Goal: Task Accomplishment & Management: Complete application form

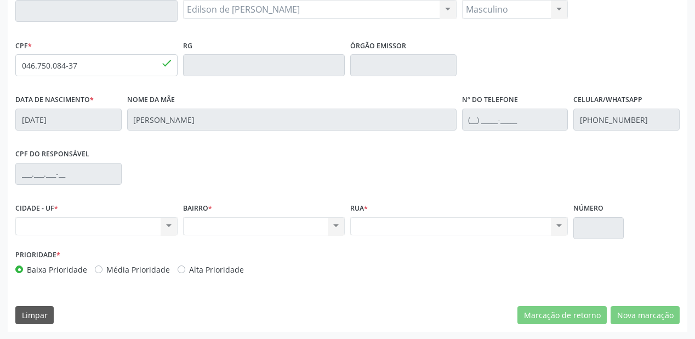
click at [113, 68] on input "046.750.084-37" at bounding box center [96, 65] width 162 height 22
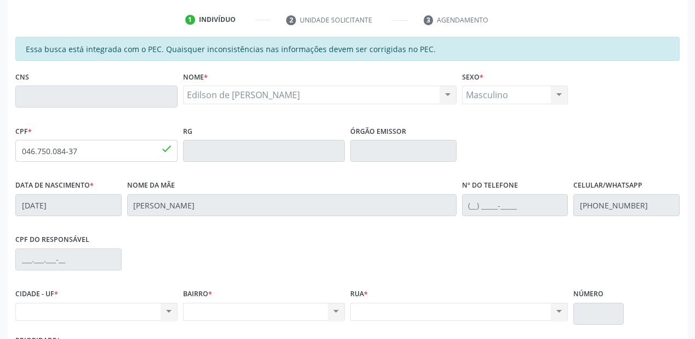
scroll to position [199, 0]
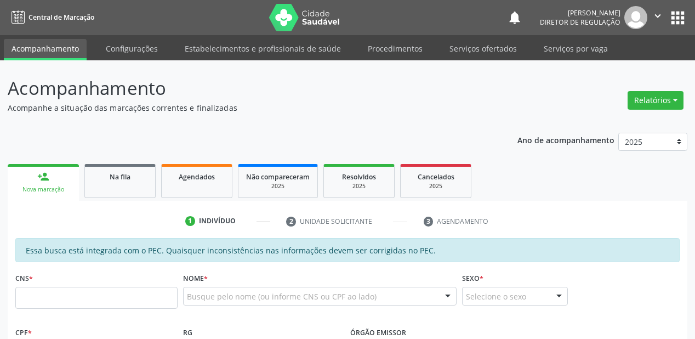
click at [219, 287] on div "Busque pelo nome (ou informe CNS ou CPF ao lado)" at bounding box center [320, 296] width 274 height 19
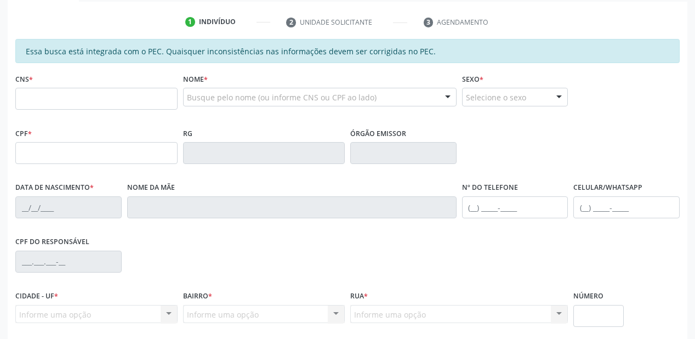
scroll to position [199, 0]
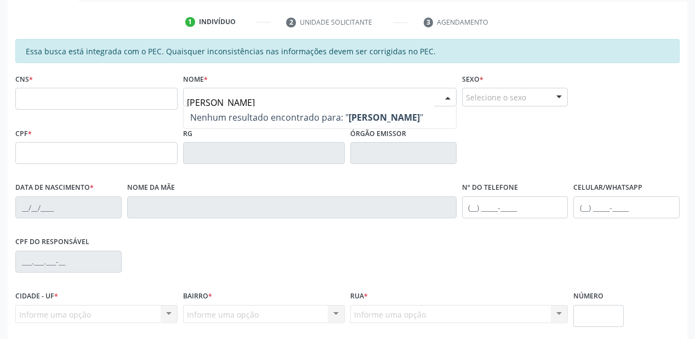
type input "[PERSON_NAME]"
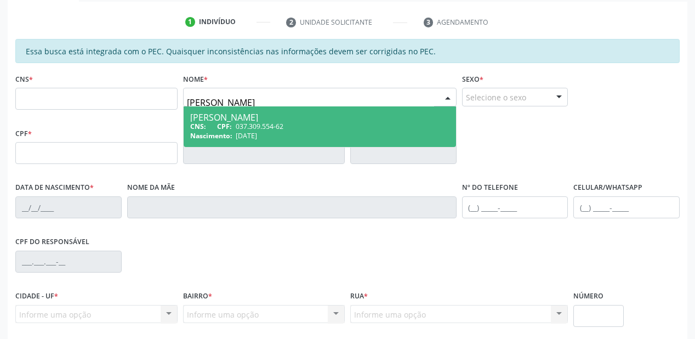
click at [296, 127] on div "CNS: CPF: 037.309.554-62" at bounding box center [319, 126] width 259 height 9
type input "037.309.554-62"
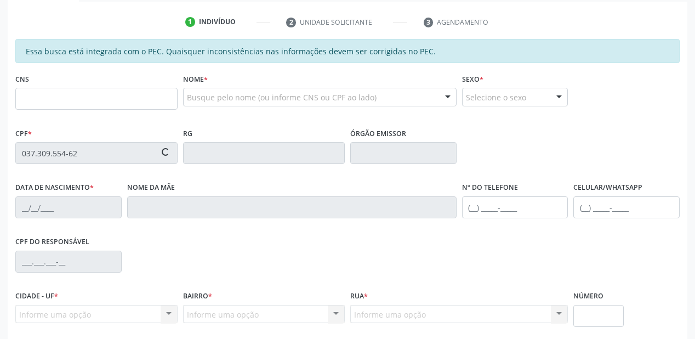
type input "27/07/1973"
type input "Maria Rodrigues Gomes"
type input "(87) 98175-8922"
type input "S/N"
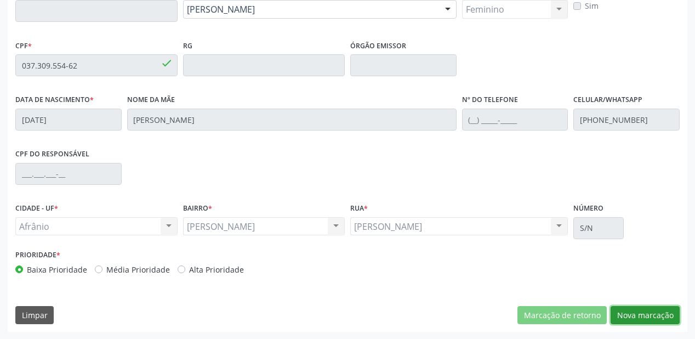
click at [634, 318] on button "Nova marcação" at bounding box center [645, 315] width 69 height 19
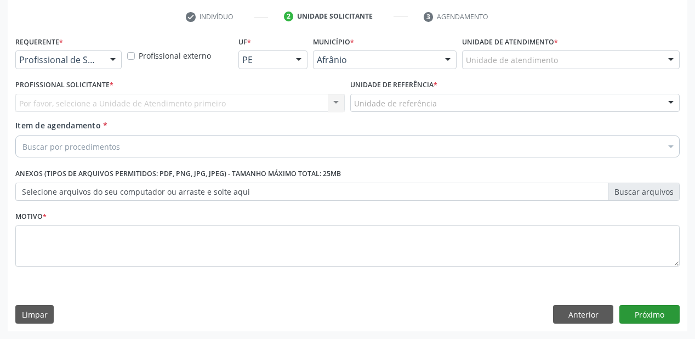
scroll to position [204, 0]
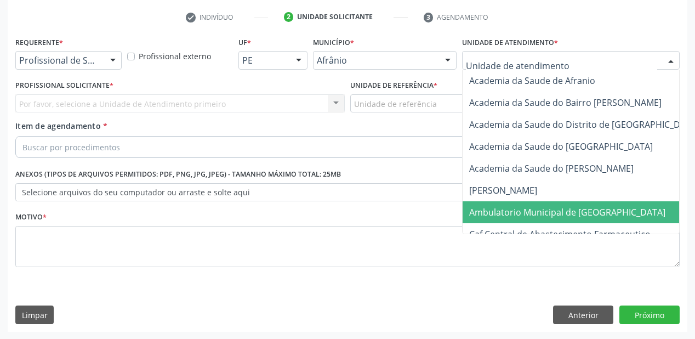
drag, startPoint x: 510, startPoint y: 214, endPoint x: 434, endPoint y: 168, distance: 88.9
click at [509, 213] on span "Ambulatorio Municipal de [GEOGRAPHIC_DATA]" at bounding box center [567, 212] width 196 height 12
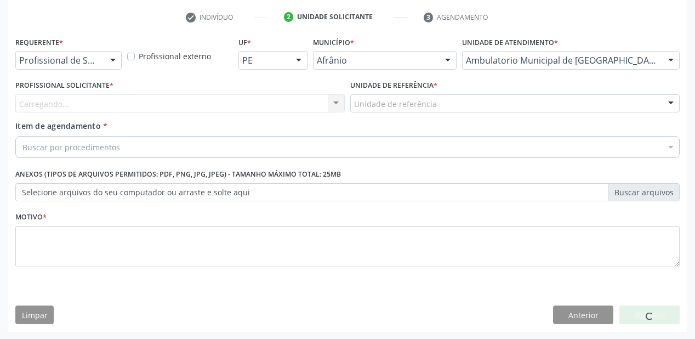
click at [369, 98] on div "Unidade de referência" at bounding box center [515, 103] width 330 height 19
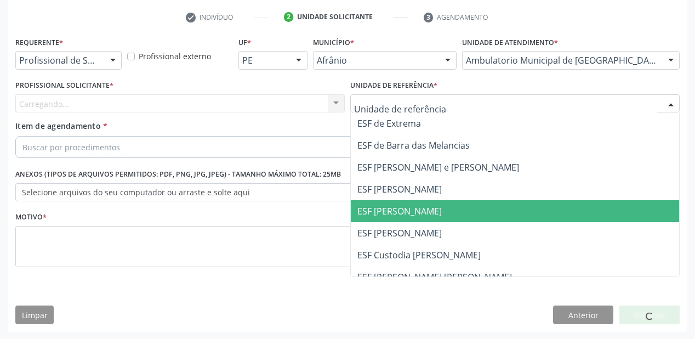
drag, startPoint x: 377, startPoint y: 215, endPoint x: 271, endPoint y: 172, distance: 114.2
click at [377, 215] on span "ESF [PERSON_NAME]" at bounding box center [400, 211] width 84 height 12
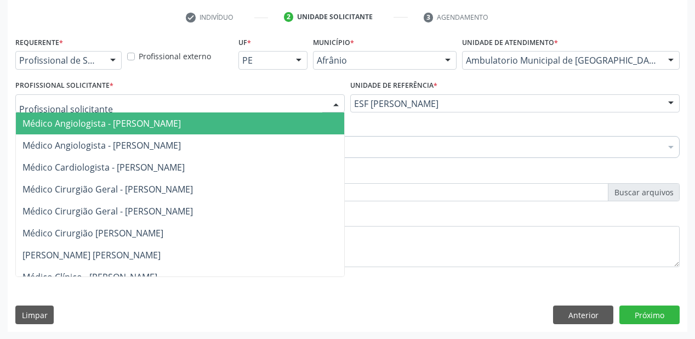
drag, startPoint x: 71, startPoint y: 109, endPoint x: 67, endPoint y: 126, distance: 17.4
click at [69, 113] on div "Médico Angiologista - Luis Henrique de Sa Nunes Médico Angiologista - Suyenne G…" at bounding box center [180, 103] width 330 height 19
drag, startPoint x: 68, startPoint y: 128, endPoint x: 71, endPoint y: 138, distance: 10.8
click at [70, 132] on span "Médico Angiologista - Luis Henrique de Sa Nunes" at bounding box center [192, 123] width 352 height 22
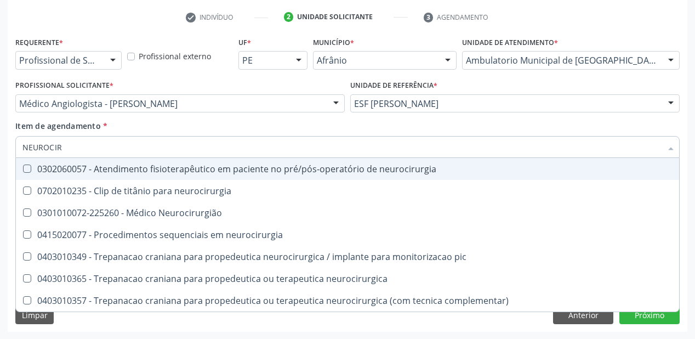
type input "NEUROCIRU"
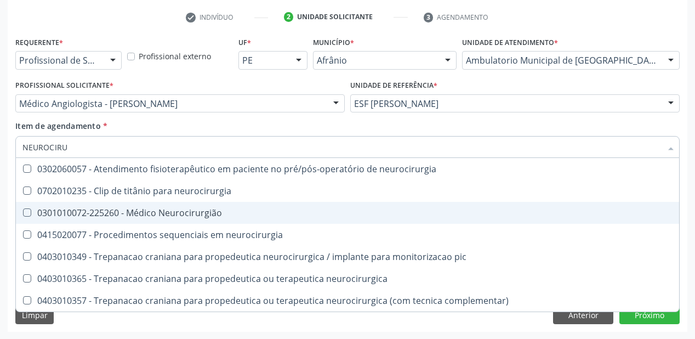
click at [79, 212] on div "0301010072-225260 - Médico Neurocirurgião" at bounding box center [347, 212] width 650 height 9
checkbox Neurocirurgião "true"
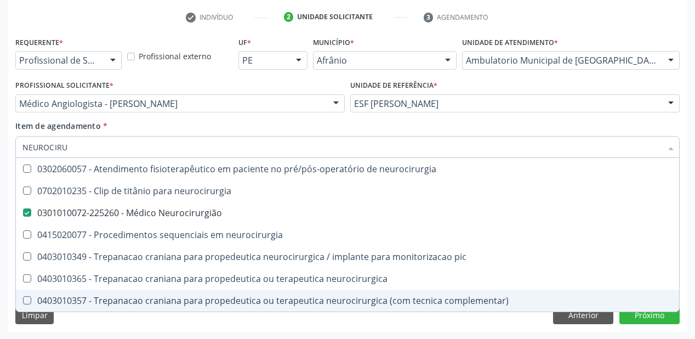
click at [78, 320] on div "Requerente * Profissional de Saúde Profissional de Saúde Paciente Nenhum result…" at bounding box center [348, 183] width 680 height 298
checkbox neurocirurgia "true"
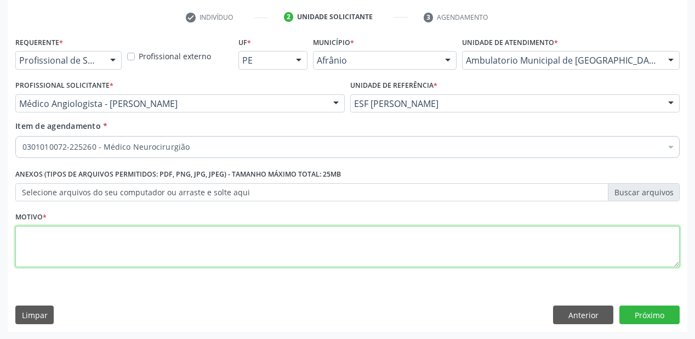
click at [65, 241] on textarea at bounding box center [347, 247] width 665 height 42
type textarea "*"
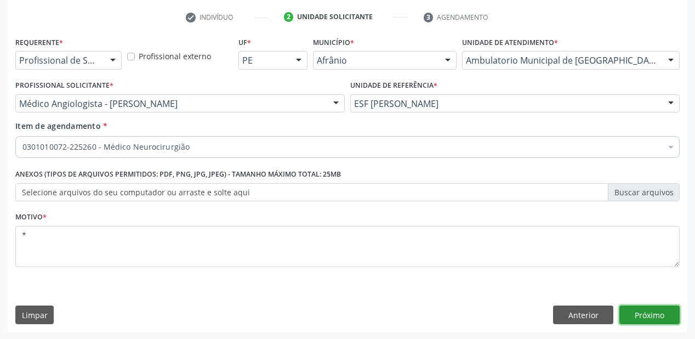
click at [645, 316] on button "Próximo" at bounding box center [650, 314] width 60 height 19
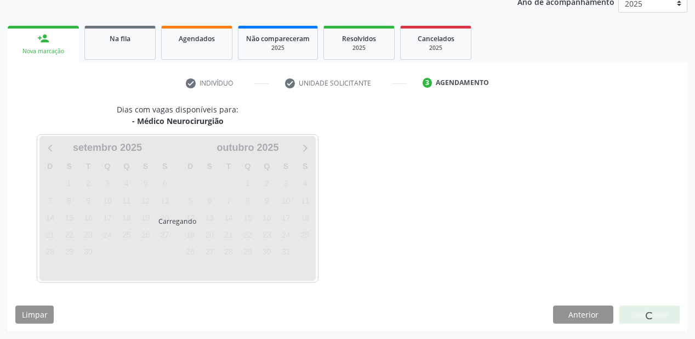
scroll to position [138, 0]
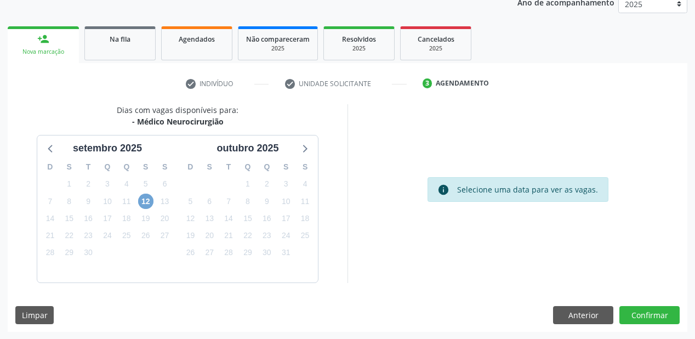
click at [148, 200] on span "12" at bounding box center [145, 201] width 15 height 15
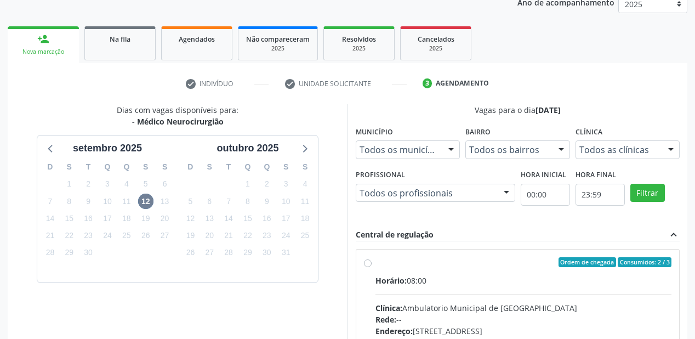
click at [372, 267] on input "Ordem de chegada Consumidos: 2 / 3 Horário: 08:00 Clínica: Ambulatorio Municipa…" at bounding box center [368, 262] width 8 height 10
radio input "true"
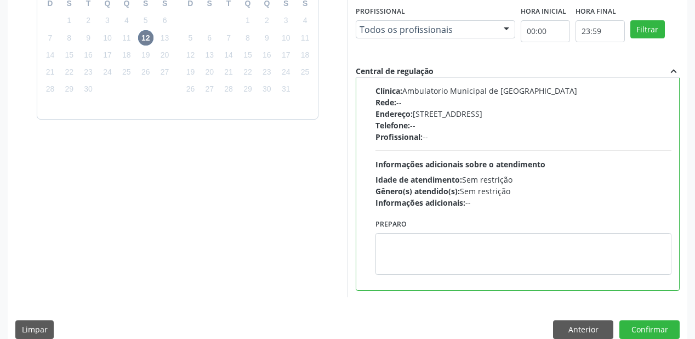
scroll to position [316, 0]
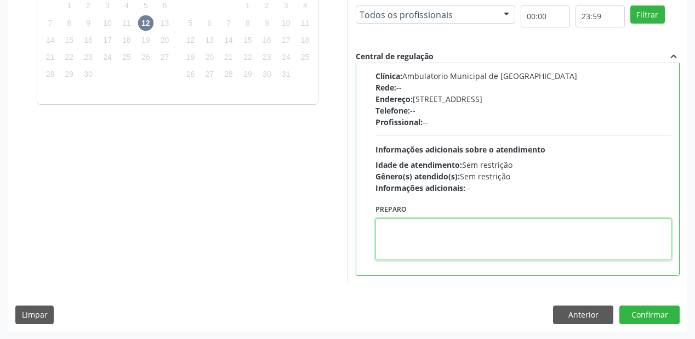
click at [455, 249] on textarea at bounding box center [524, 239] width 296 height 42
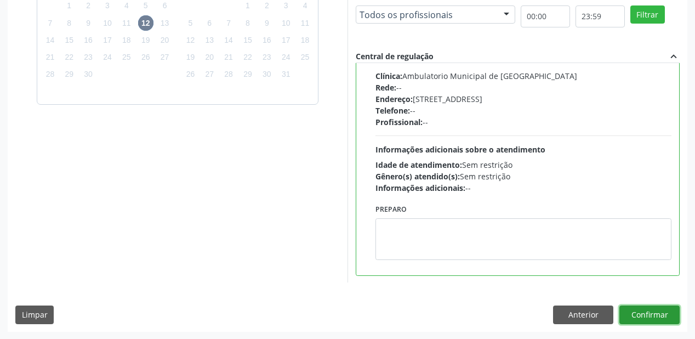
click at [643, 316] on button "Confirmar" at bounding box center [650, 314] width 60 height 19
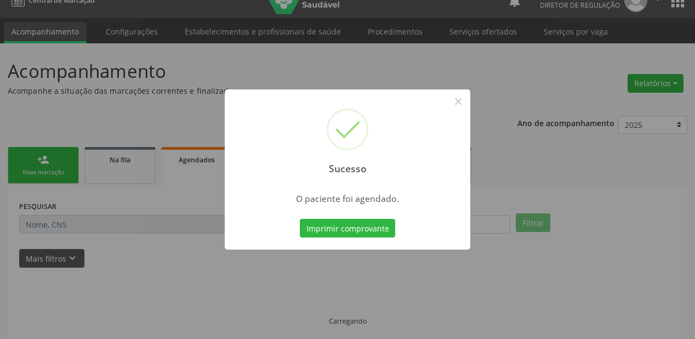
scroll to position [0, 0]
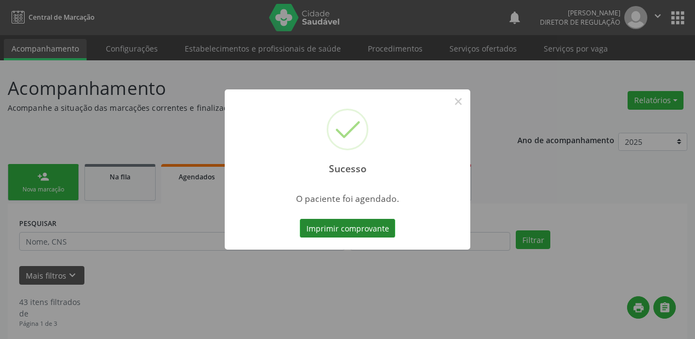
click at [367, 229] on button "Imprimir comprovante" at bounding box center [347, 228] width 95 height 19
